Goal: Complete application form

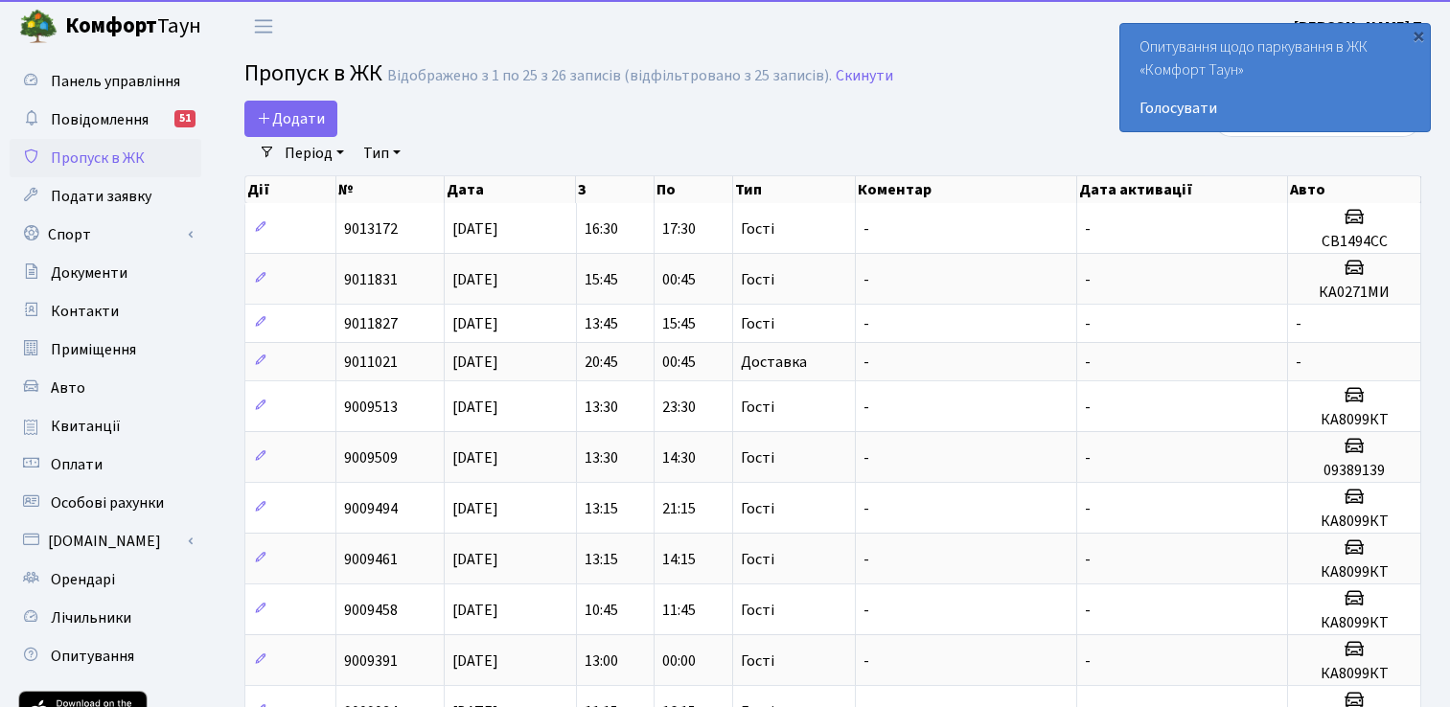
select select "25"
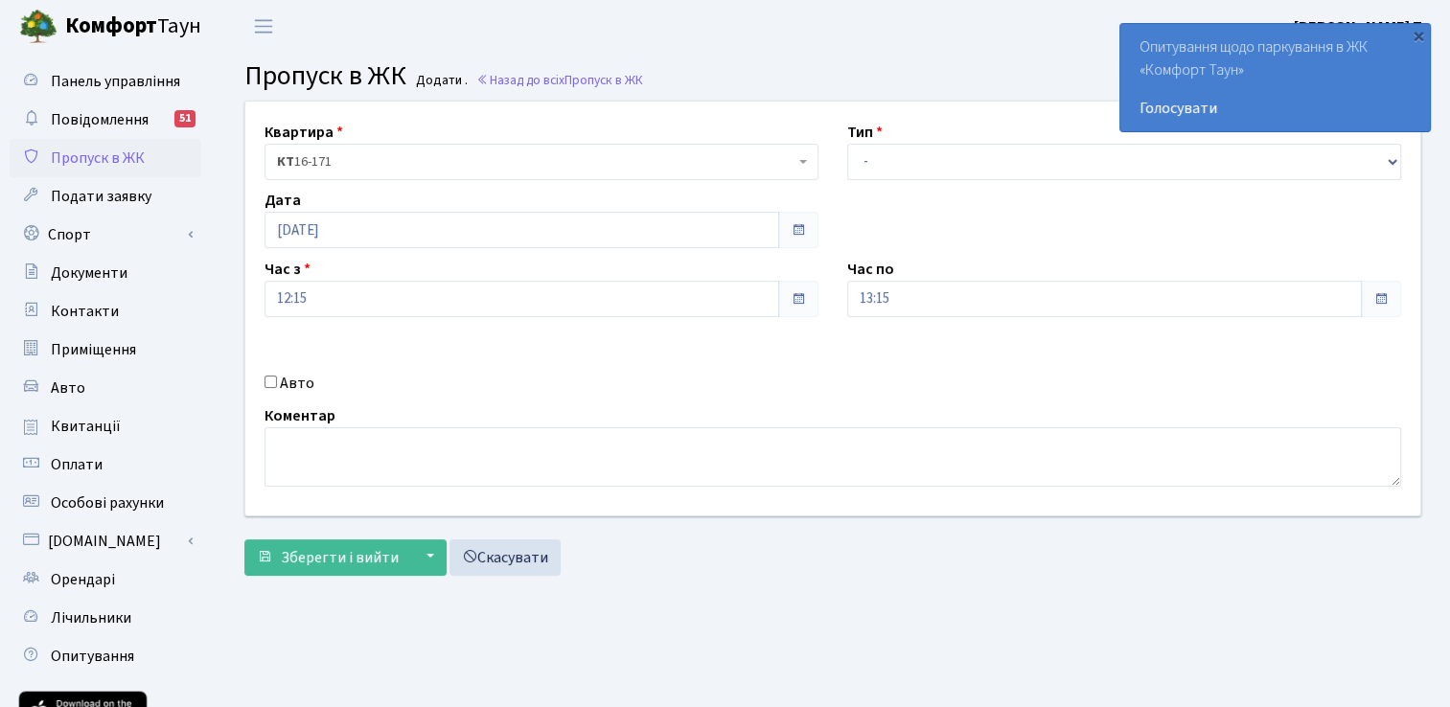
select select "3"
click at [847, 144] on select "- Доставка Таксі Гості Сервіс" at bounding box center [1124, 162] width 554 height 36
click at [366, 547] on span "Зберегти і вийти" at bounding box center [340, 557] width 118 height 21
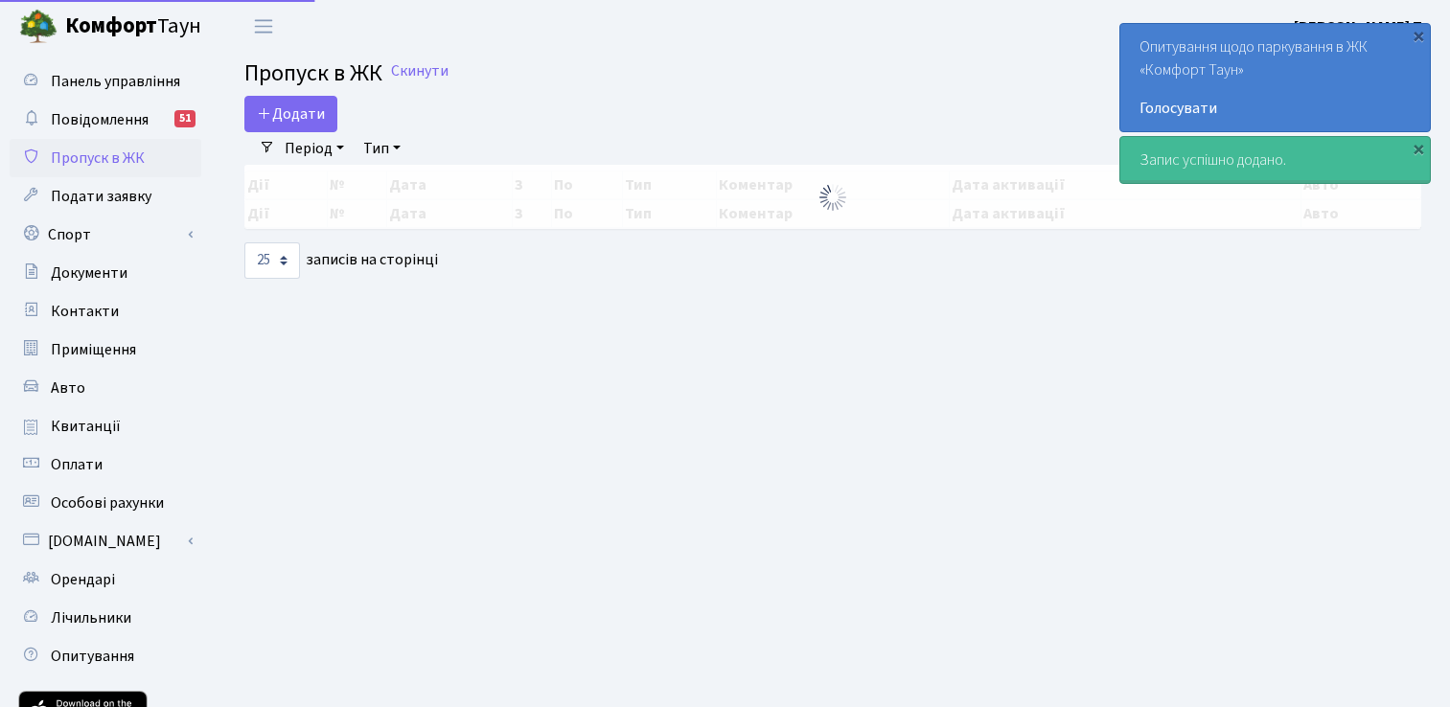
select select "25"
